Goal: Find contact information: Find contact information

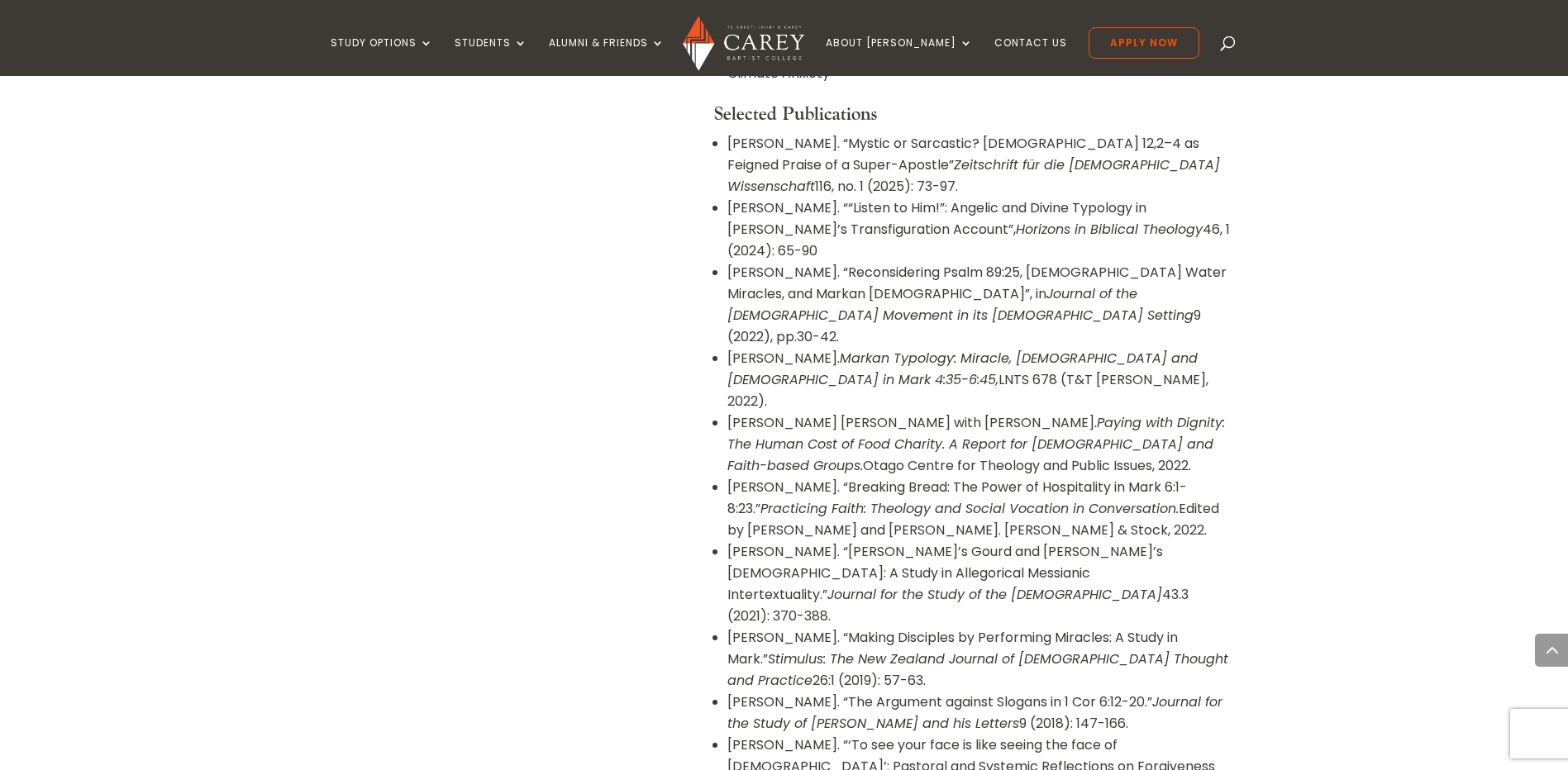
scroll to position [1405, 0]
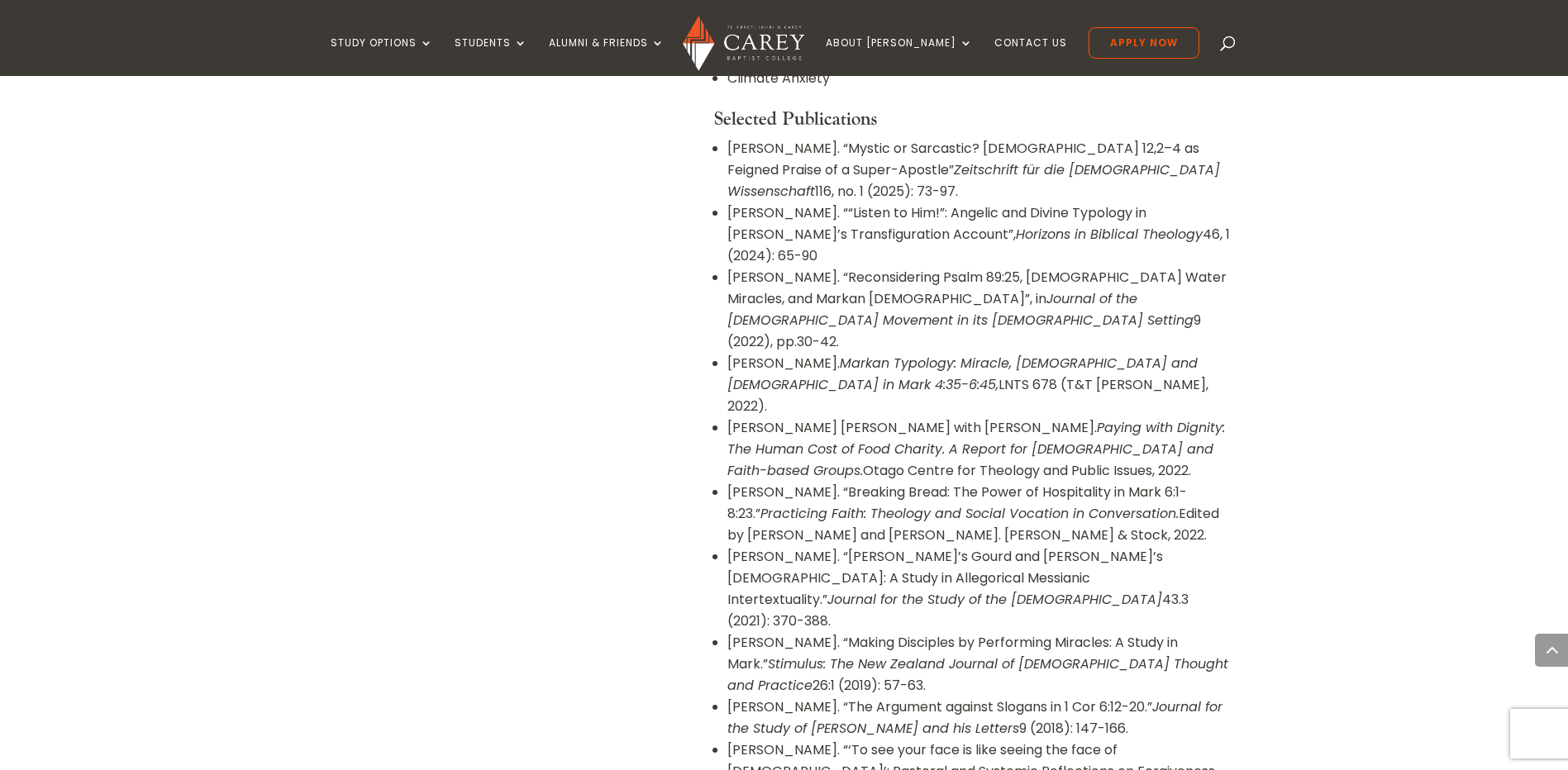
drag, startPoint x: 985, startPoint y: 469, endPoint x: 717, endPoint y: 424, distance: 271.8
click at [727, 547] on li "Robinson, Jonathan Rivett. “Jonah’s Gourd and Mark’s Gethsemane: A Study in All…" at bounding box center [979, 589] width 503 height 86
copy li "Robinson, Jonathan Rivett. “Jonah’s Gourd and Mark’s Gethsemane: A Study in All…"
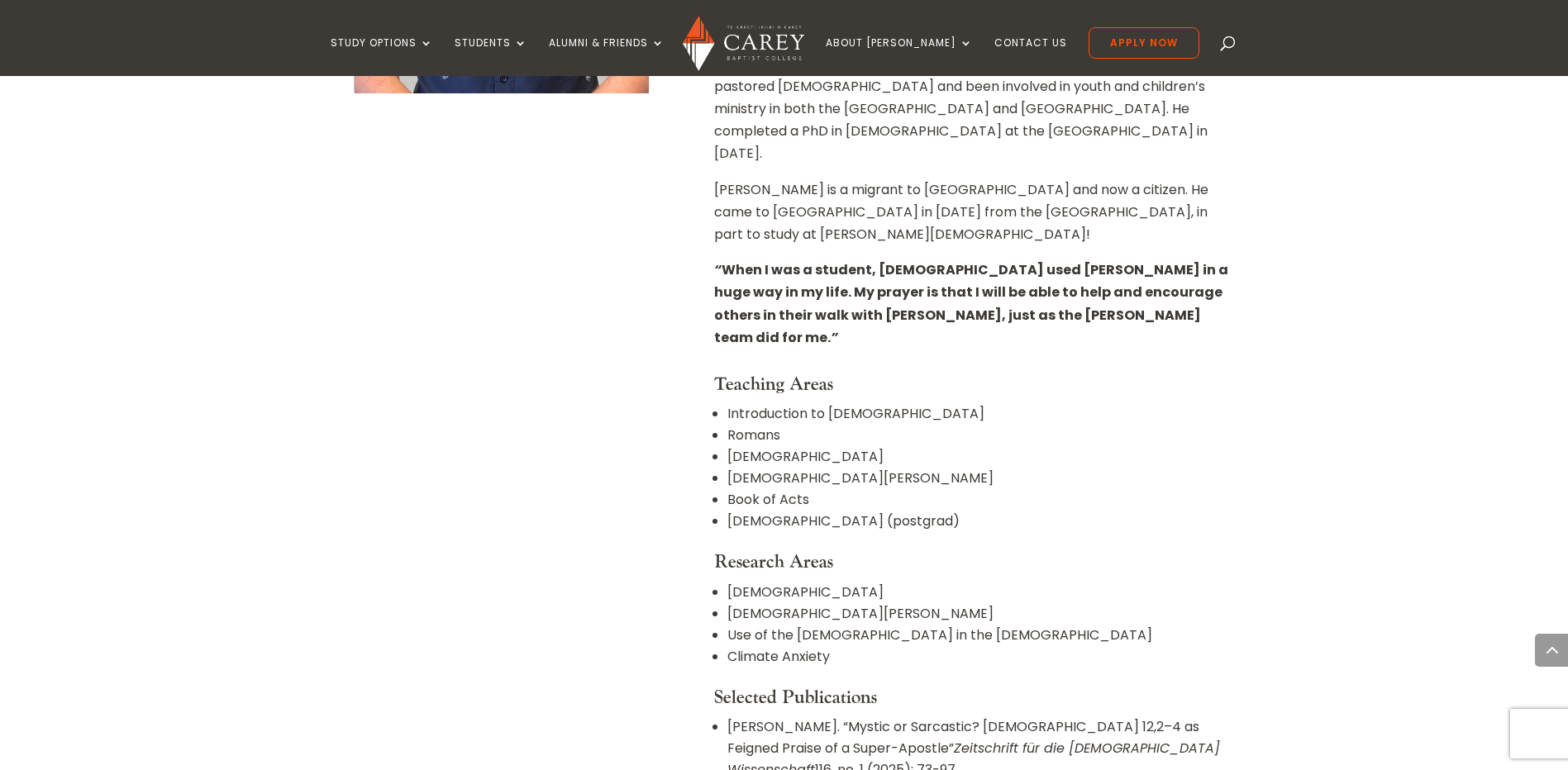
scroll to position [248, 0]
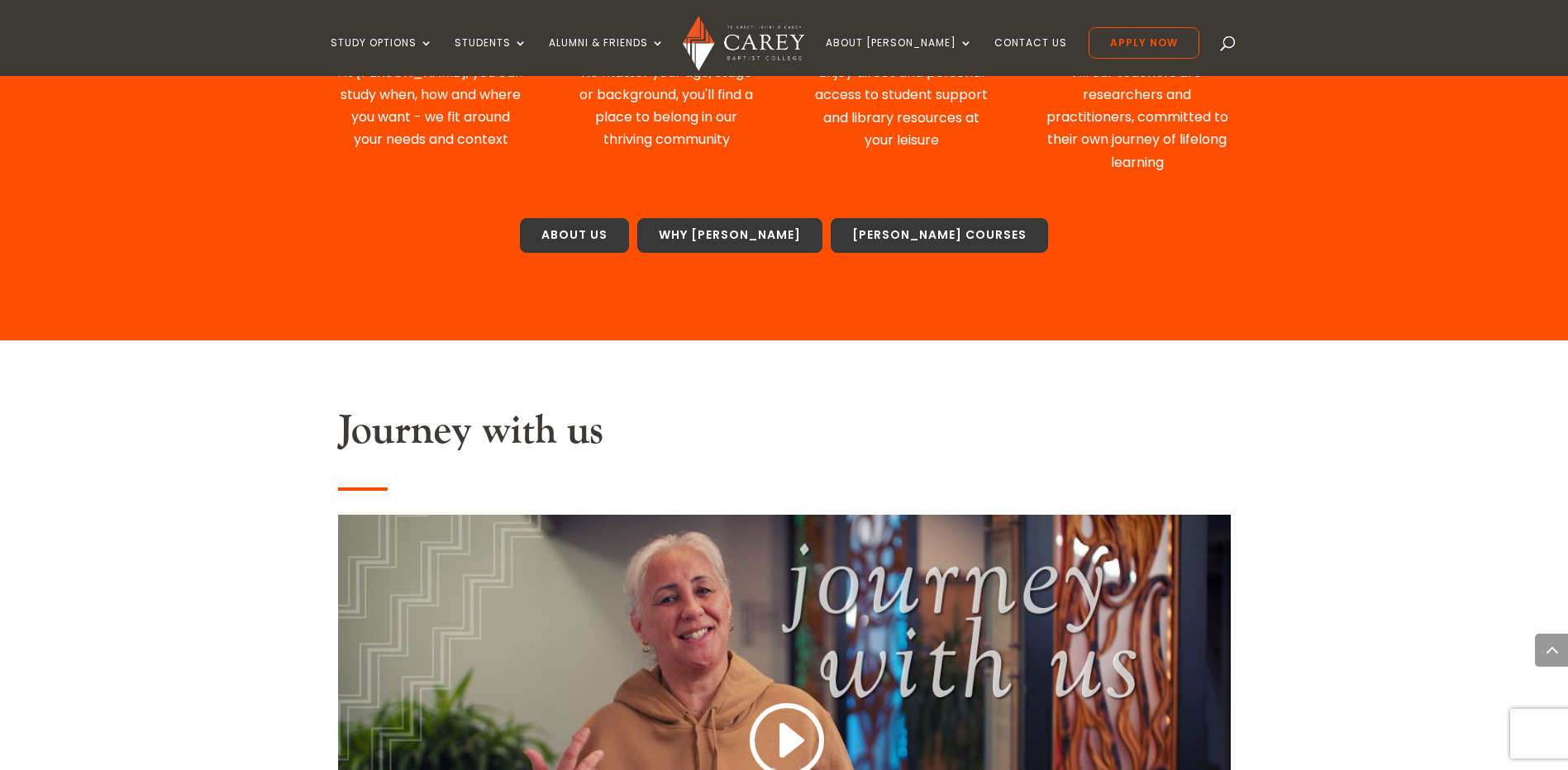
scroll to position [413, 0]
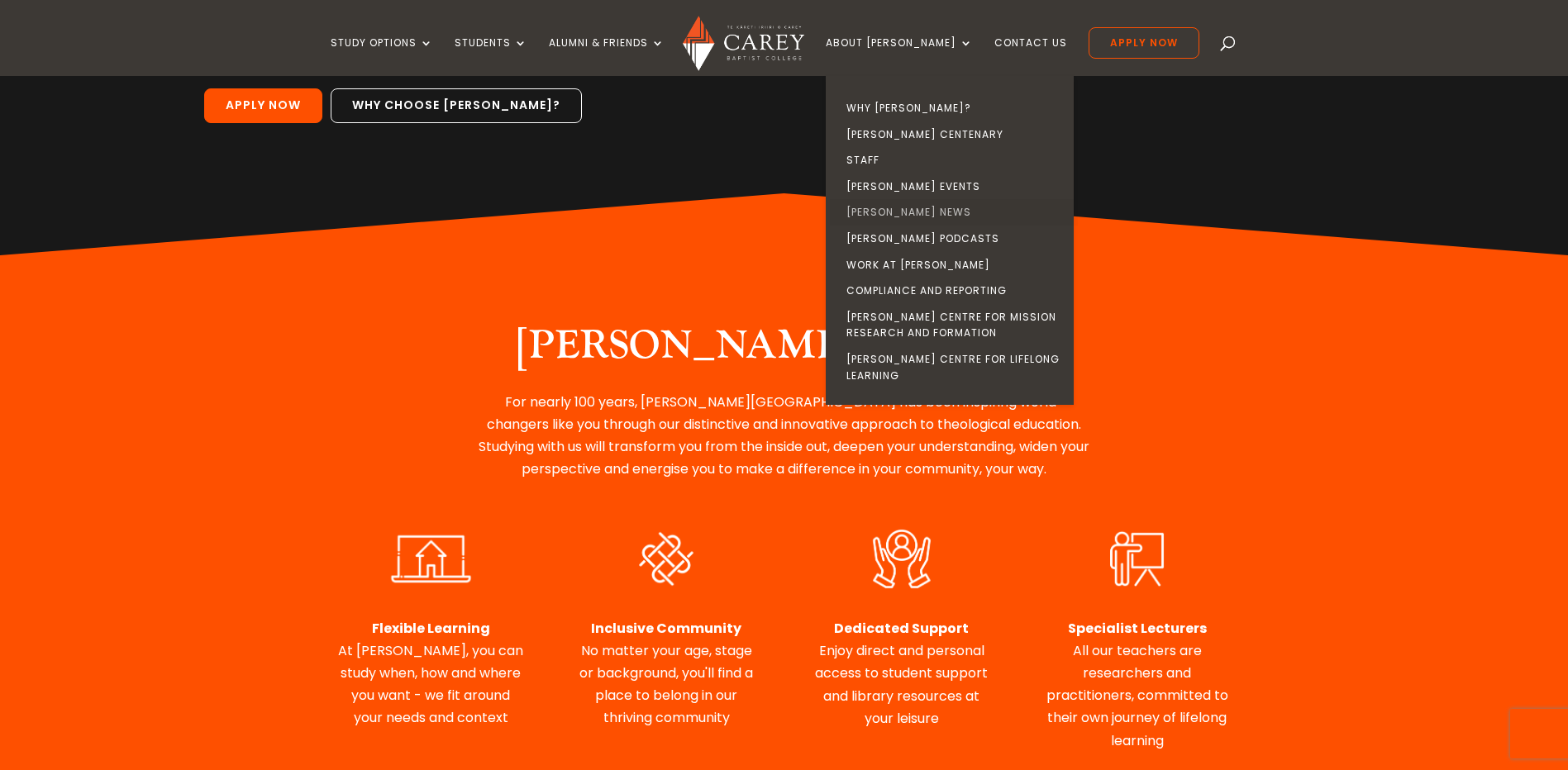
click at [925, 208] on link "[PERSON_NAME] News" at bounding box center [954, 212] width 248 height 27
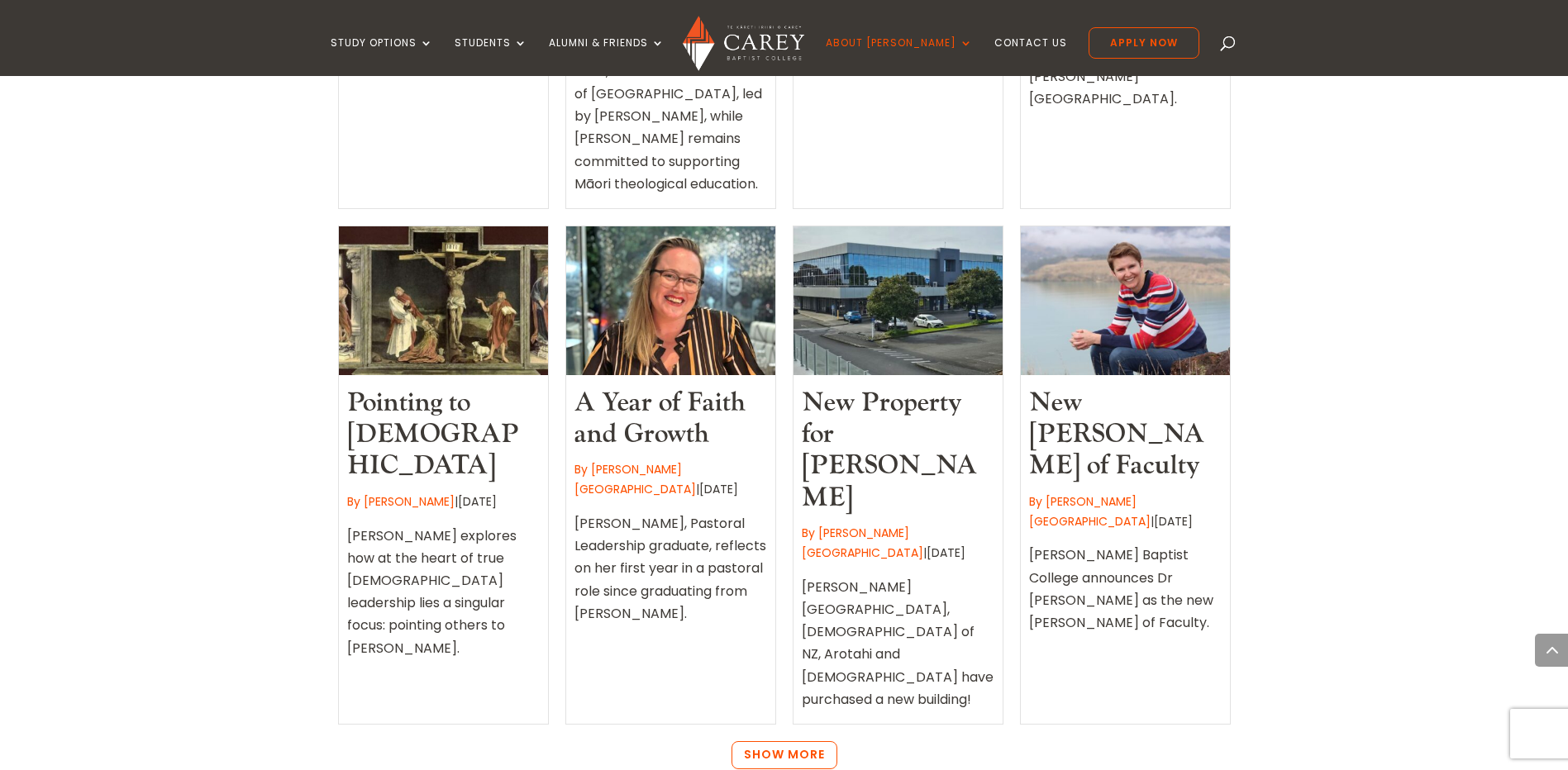
scroll to position [1984, 0]
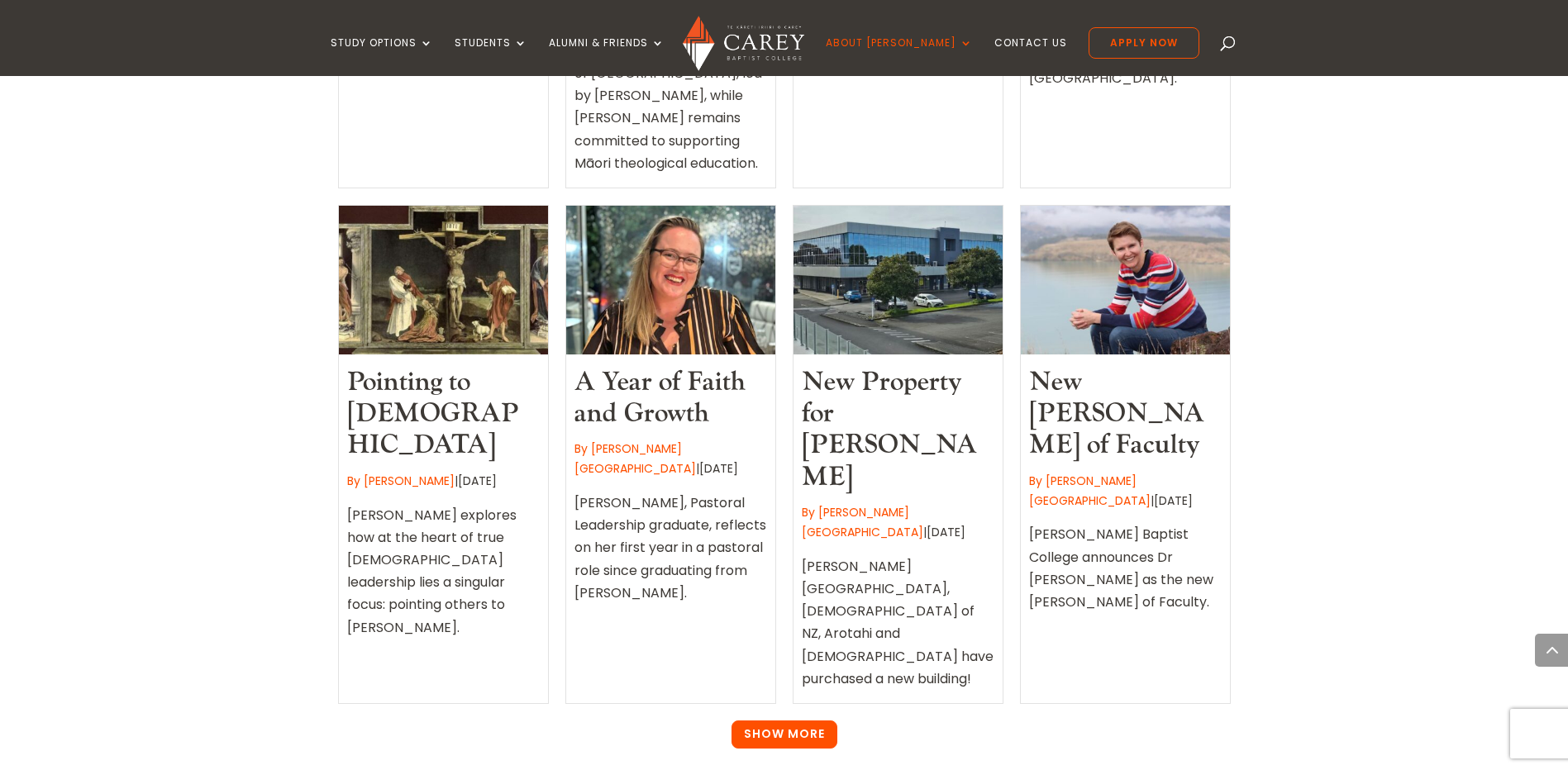
click at [755, 721] on link "Show More" at bounding box center [784, 735] width 106 height 28
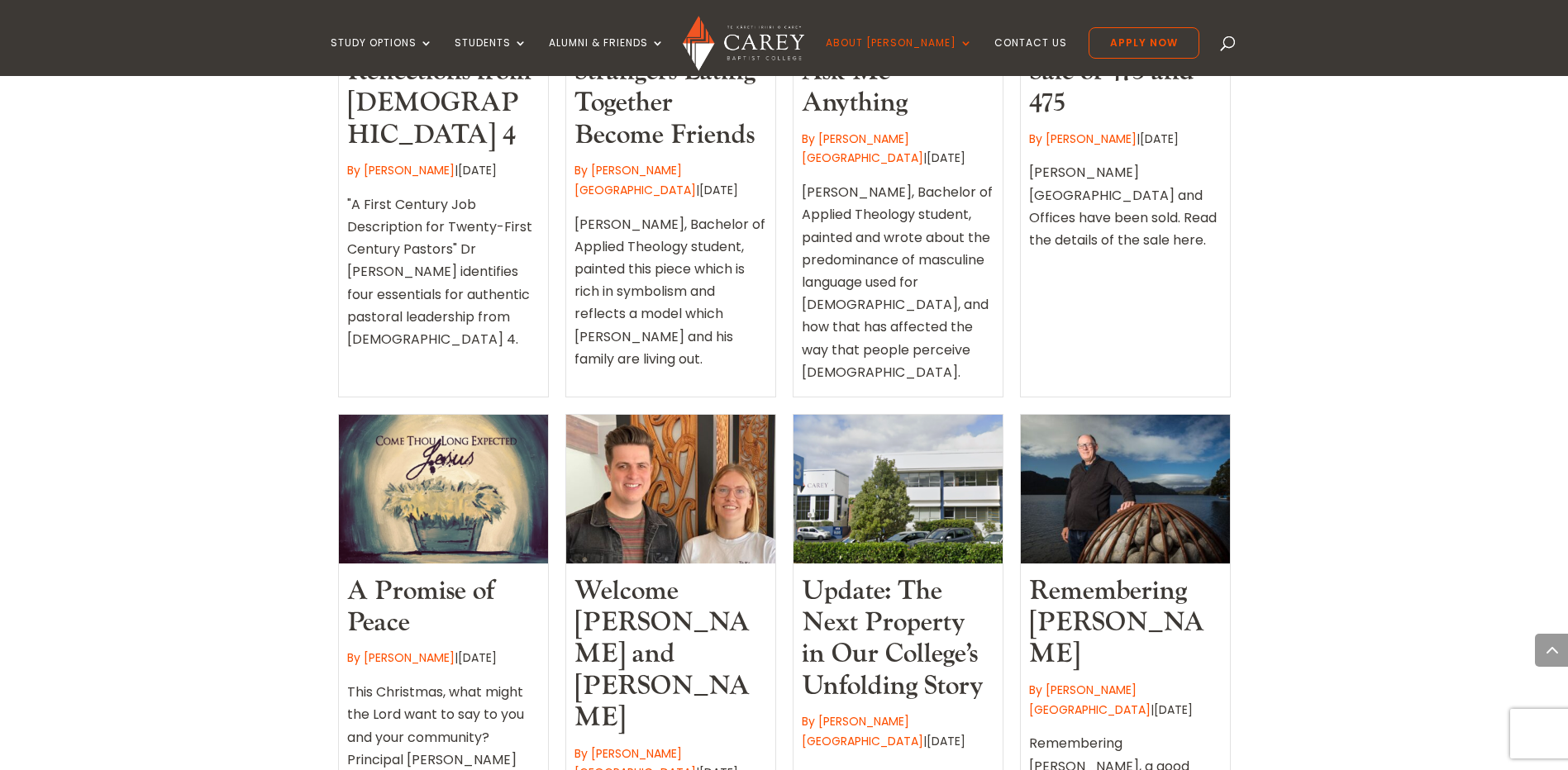
scroll to position [3388, 0]
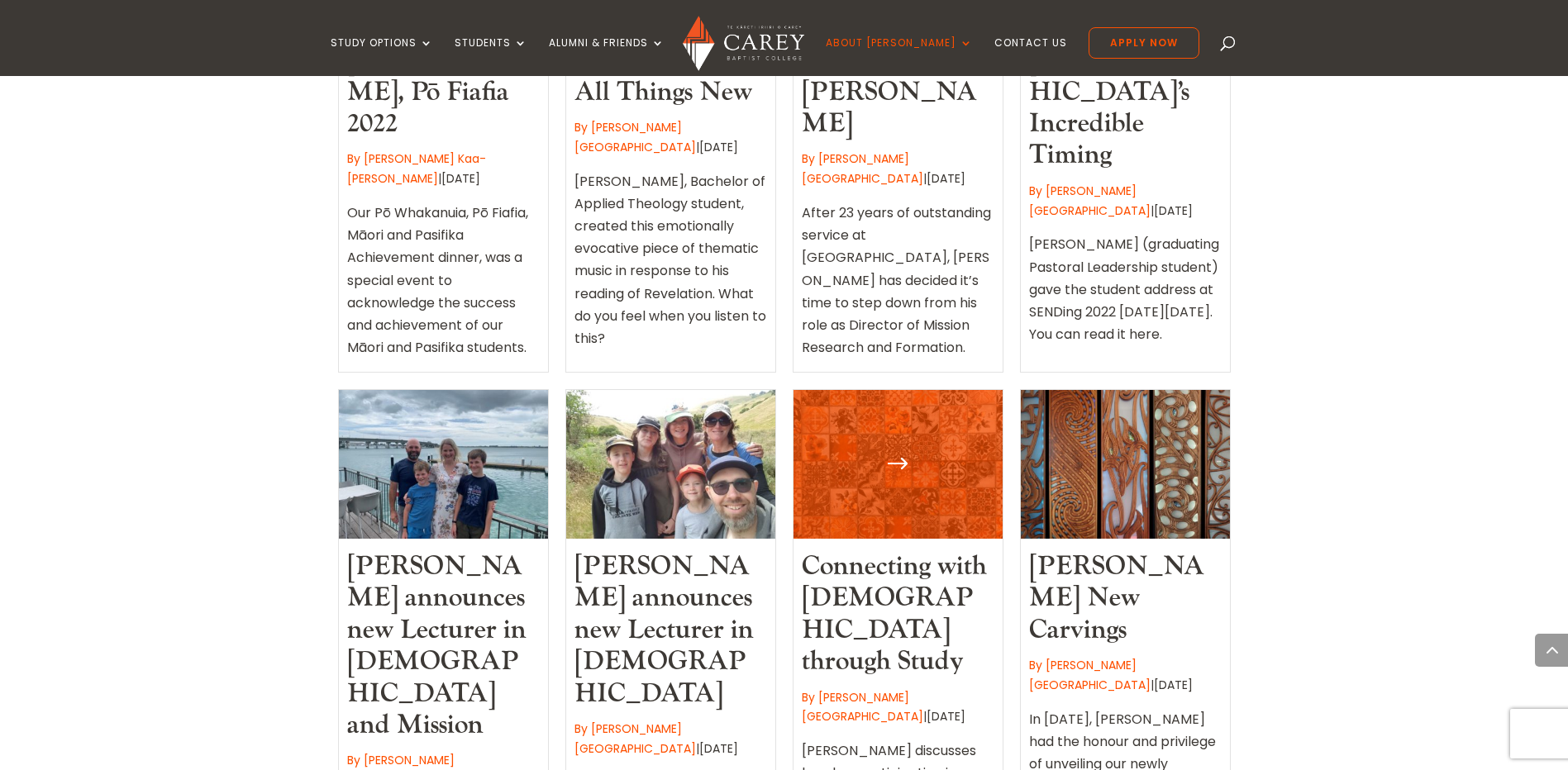
scroll to position [4959, 0]
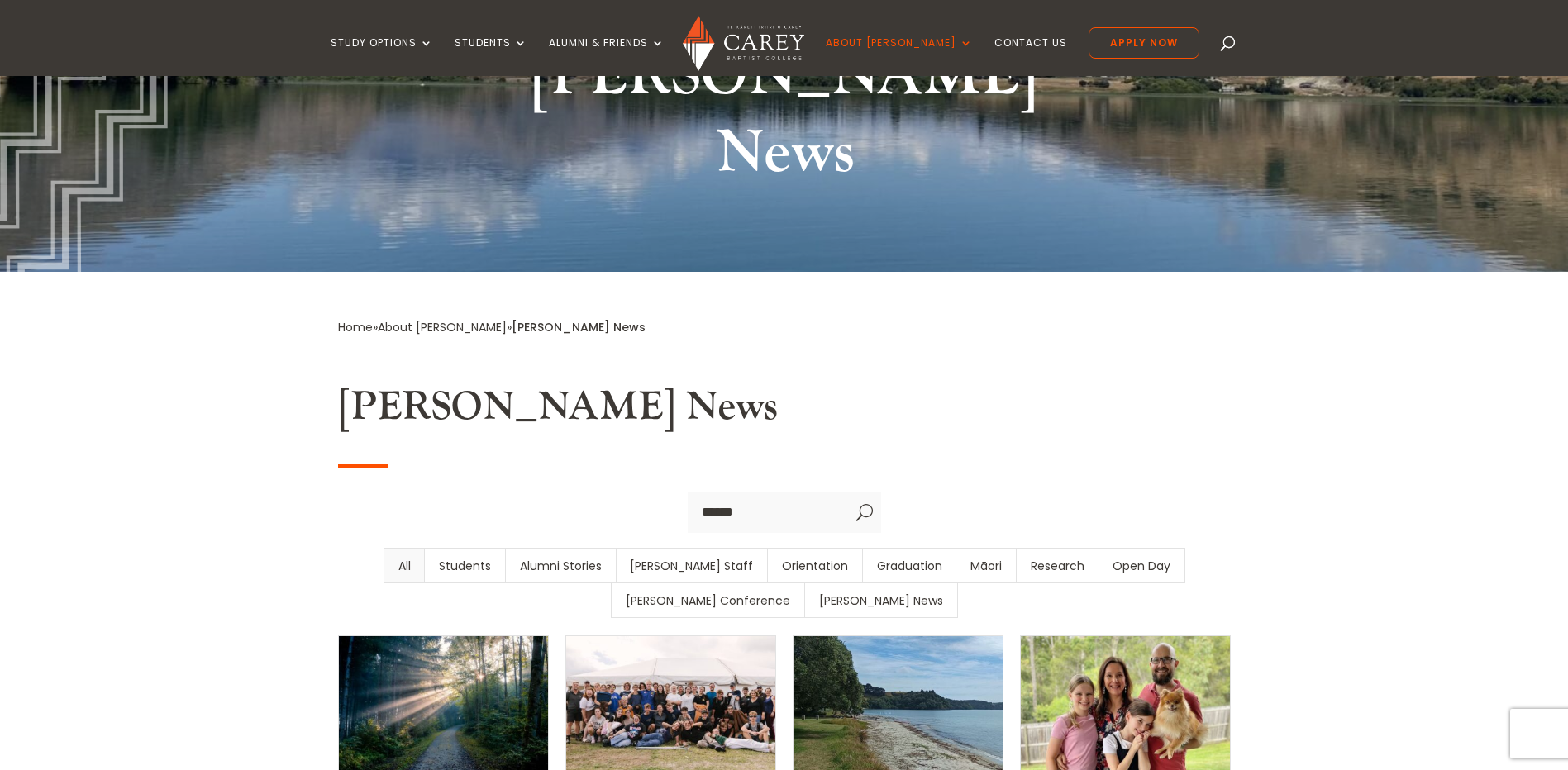
scroll to position [248, 0]
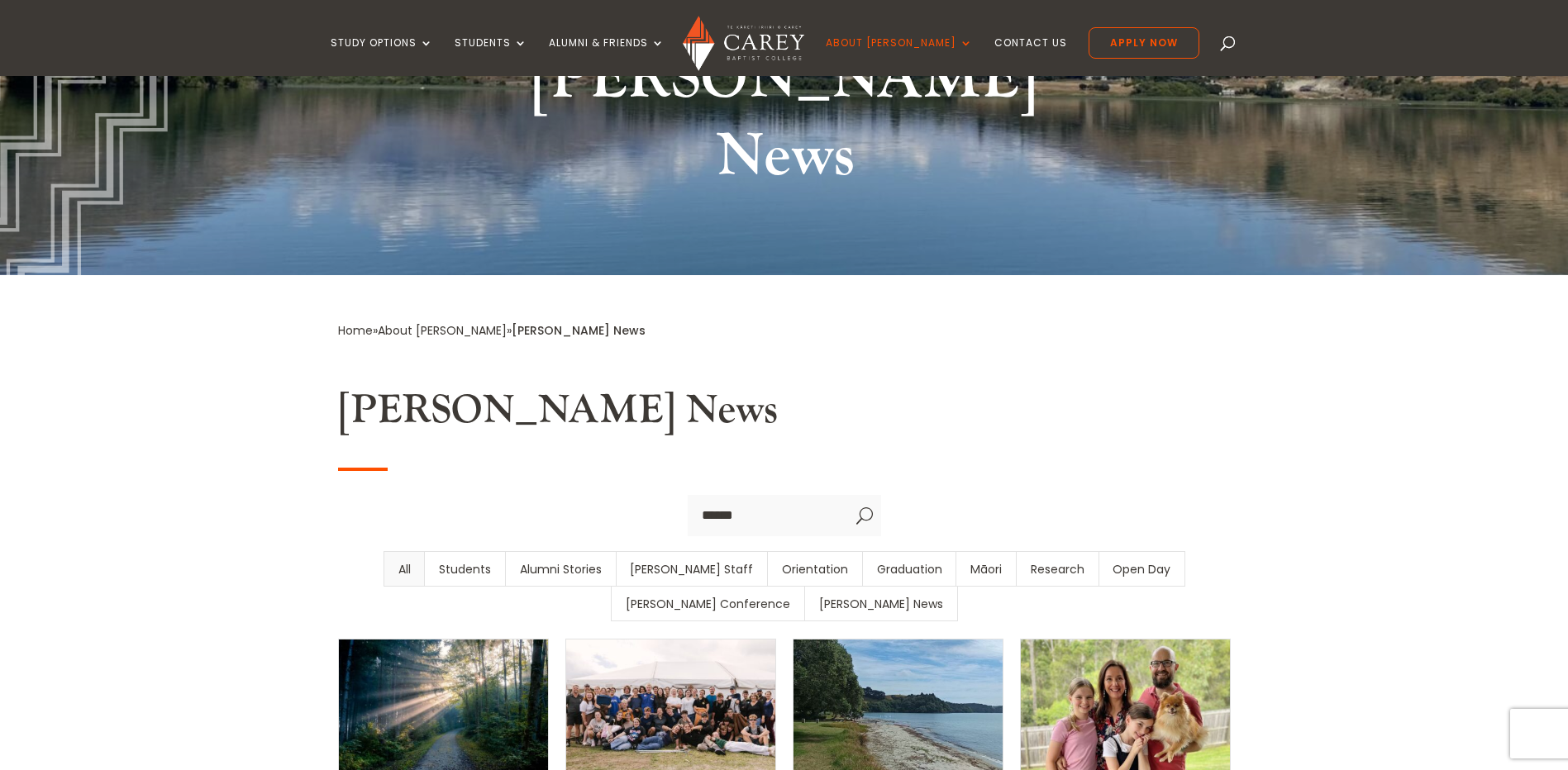
click at [752, 495] on input "Search" at bounding box center [767, 515] width 161 height 41
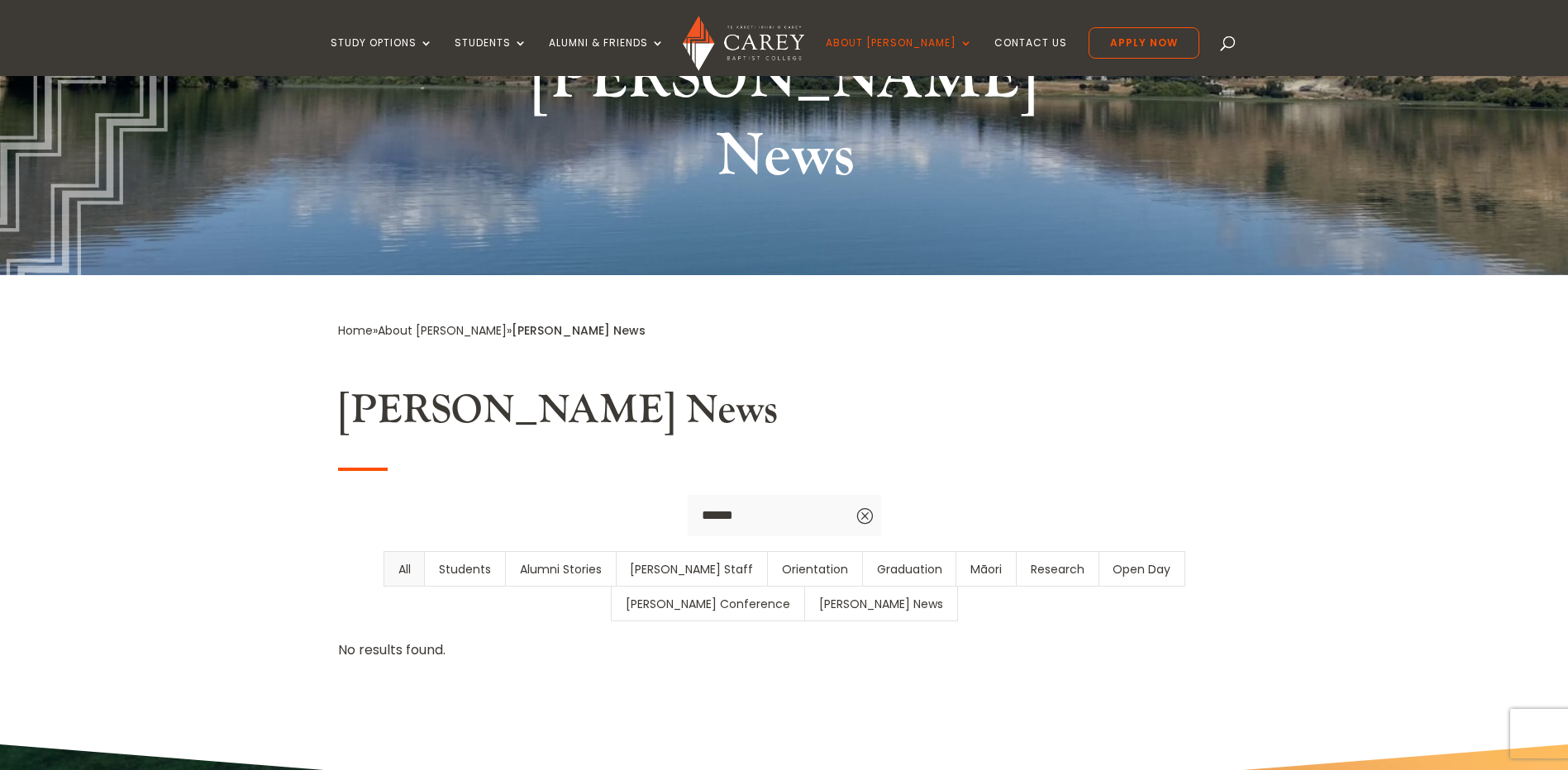
drag, startPoint x: 781, startPoint y: 432, endPoint x: 686, endPoint y: 427, distance: 95.1
click at [687, 495] on input "******" at bounding box center [767, 515] width 161 height 41
type input "*"
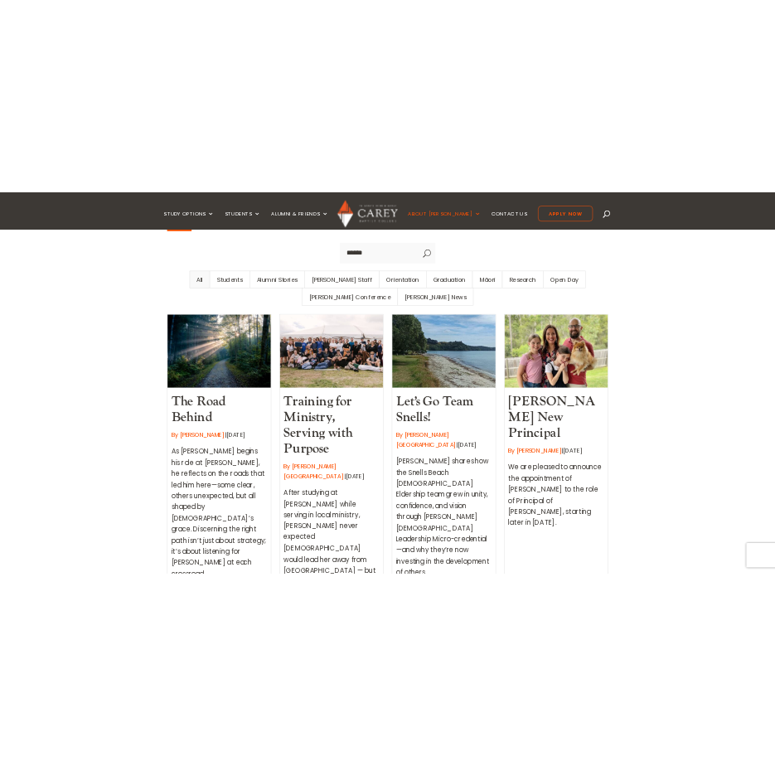
scroll to position [497, 0]
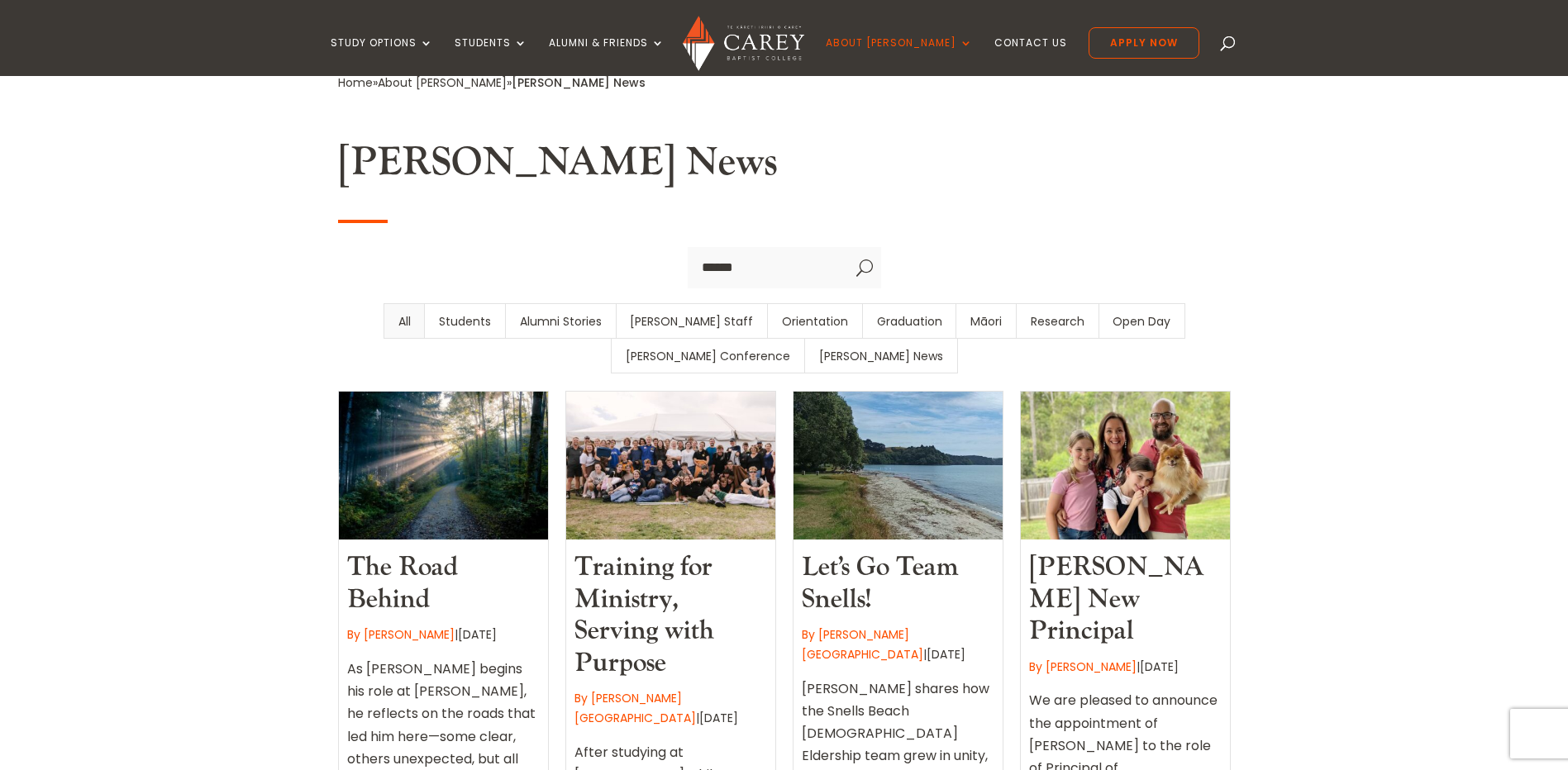
drag, startPoint x: 724, startPoint y: 191, endPoint x: 626, endPoint y: 191, distance: 98.0
click at [626, 247] on div "****** U" at bounding box center [784, 267] width 893 height 41
type input "****"
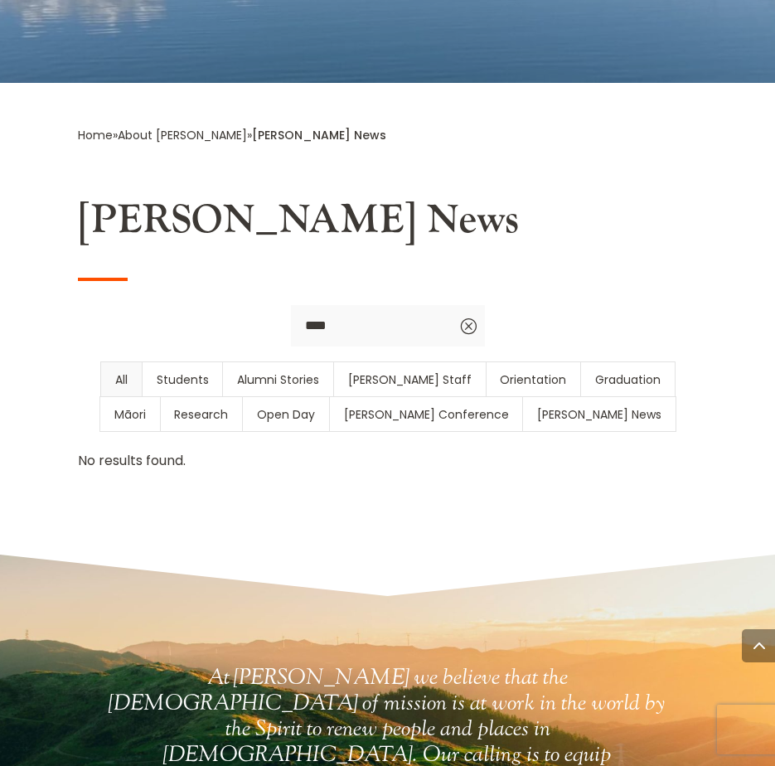
scroll to position [911, 0]
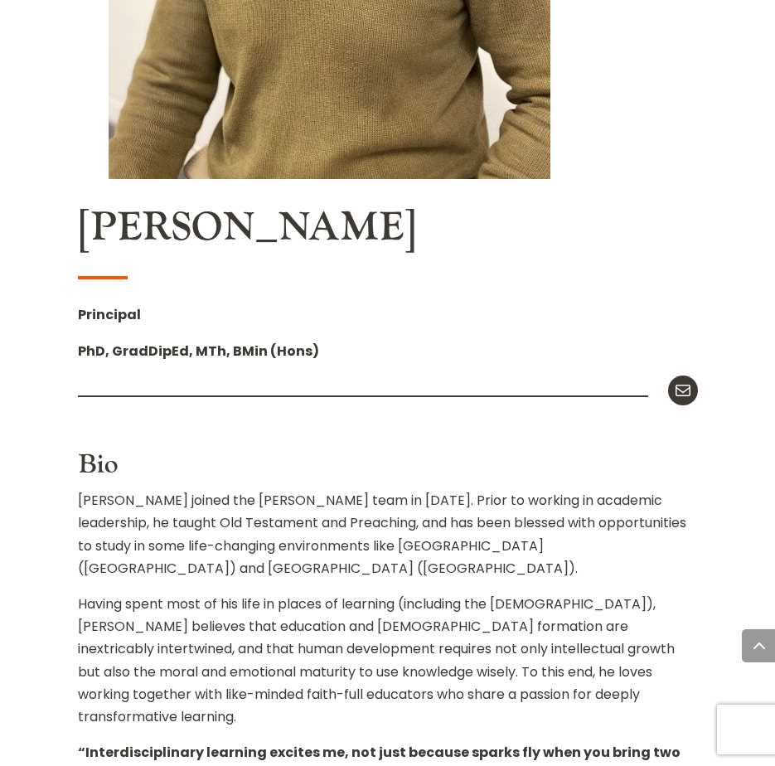
scroll to position [1148, 0]
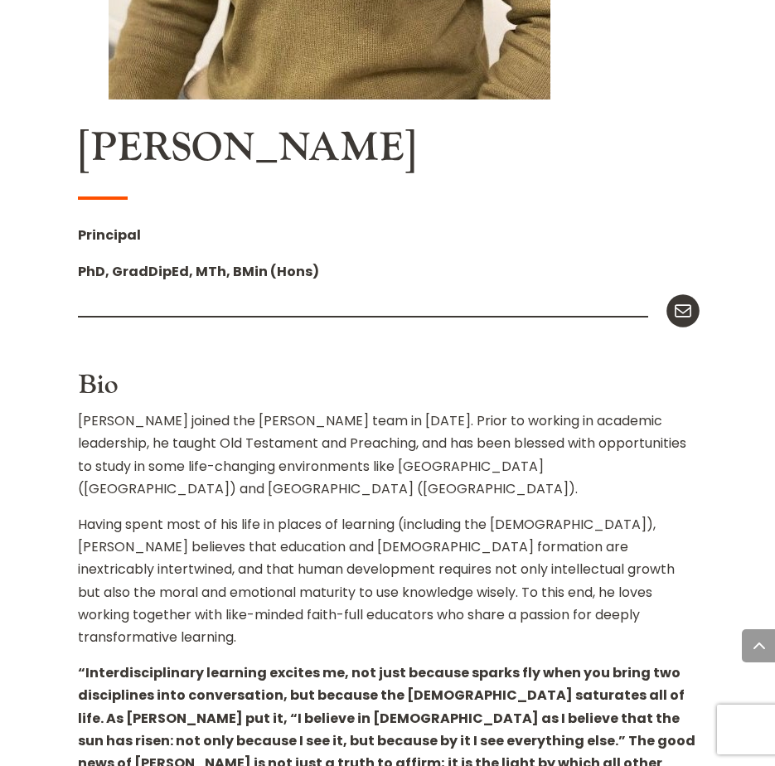
click at [683, 307] on icon at bounding box center [682, 311] width 22 height 22
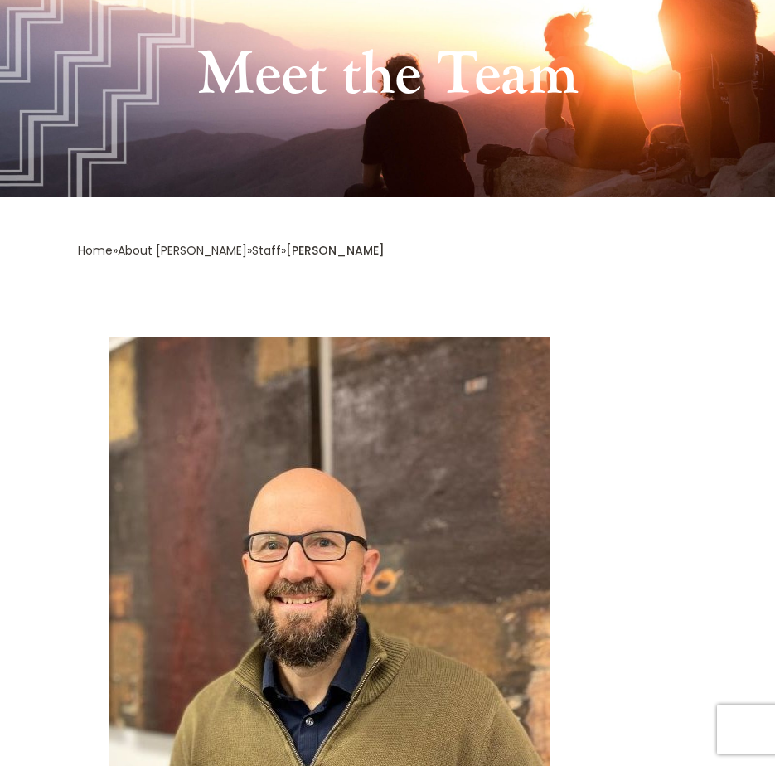
scroll to position [0, 0]
